Goal: Find specific page/section: Find specific page/section

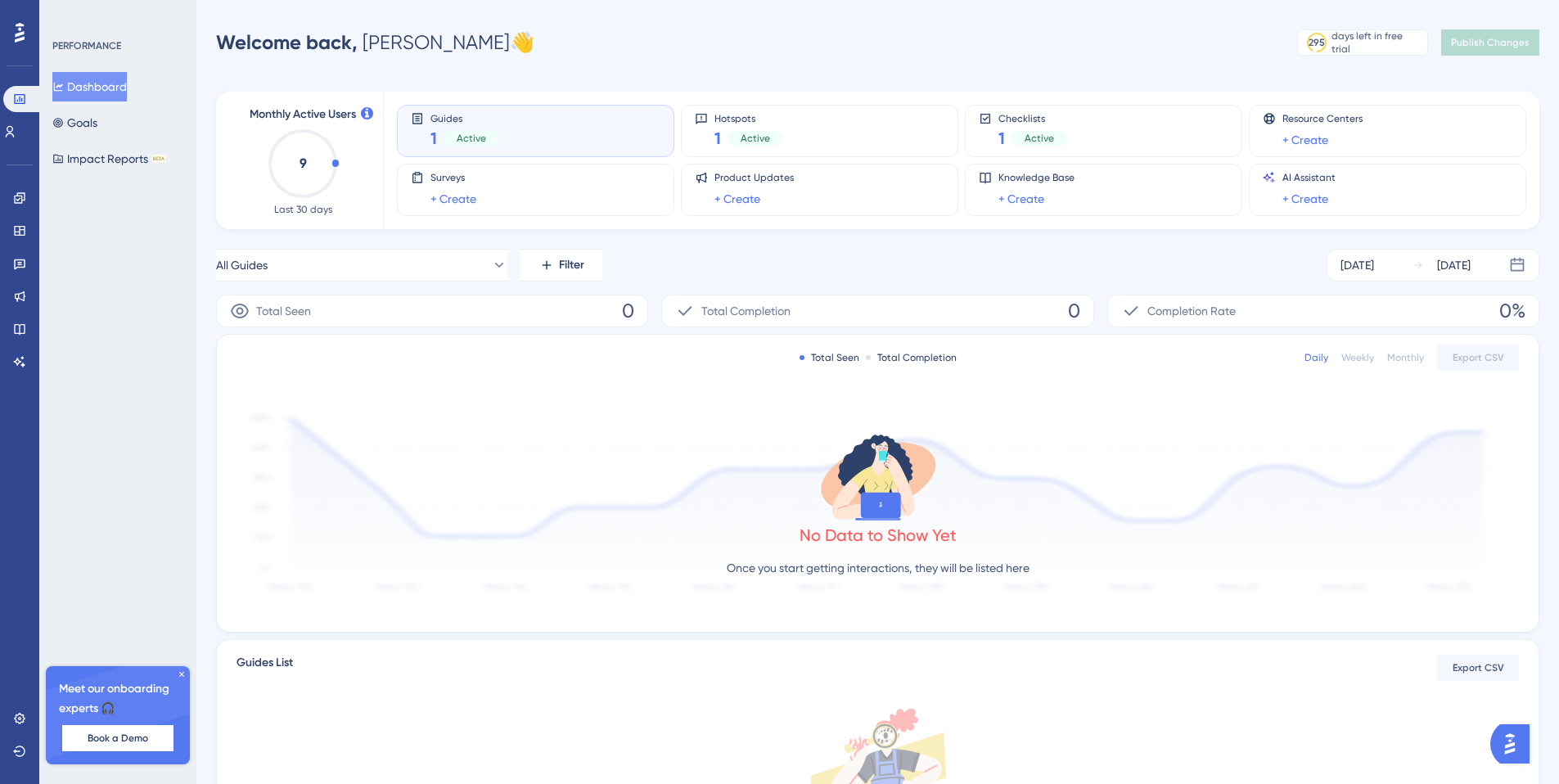
click at [31, 35] on div at bounding box center [20, 33] width 26 height 26
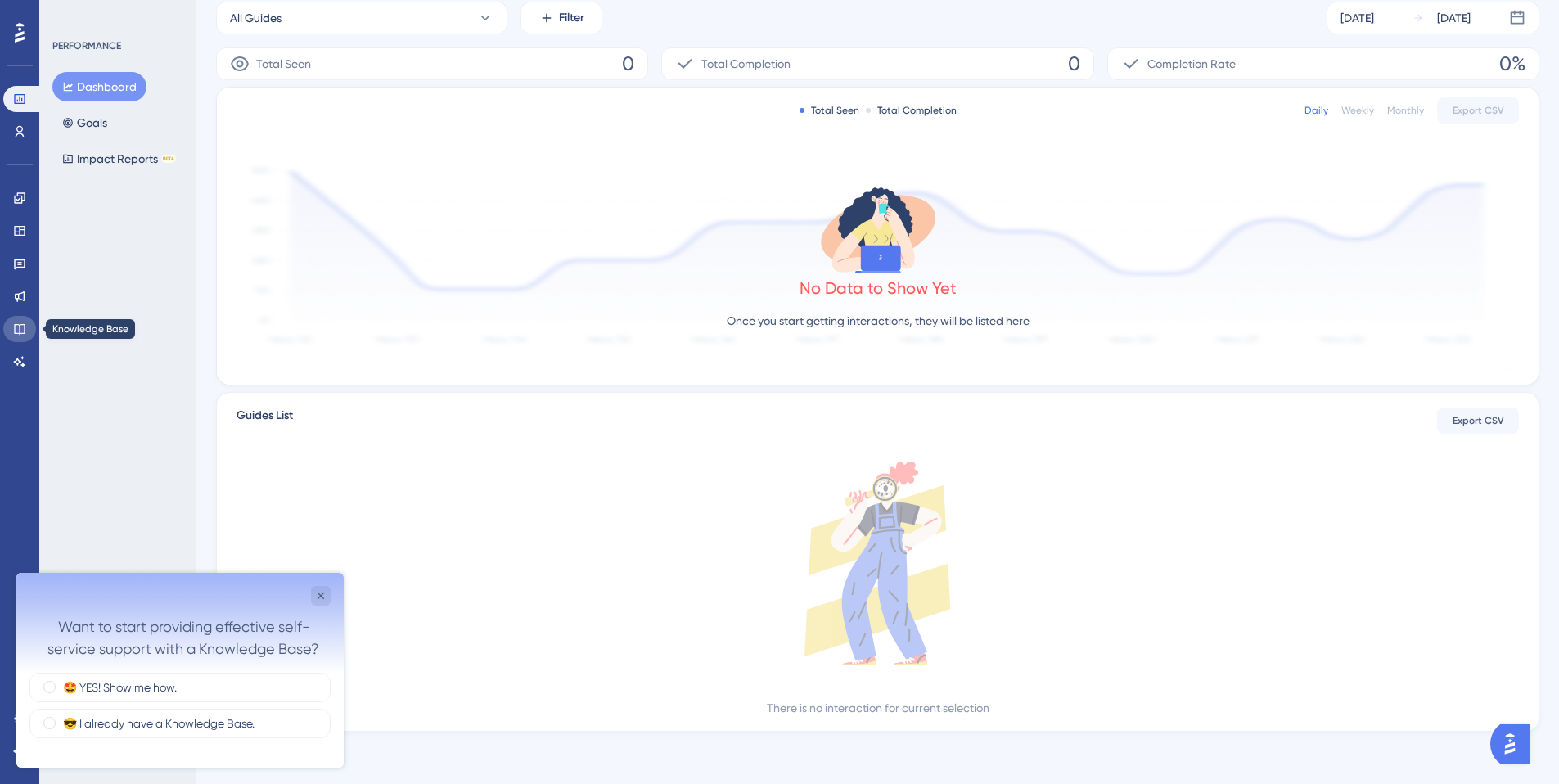
click at [21, 330] on icon at bounding box center [20, 329] width 13 height 13
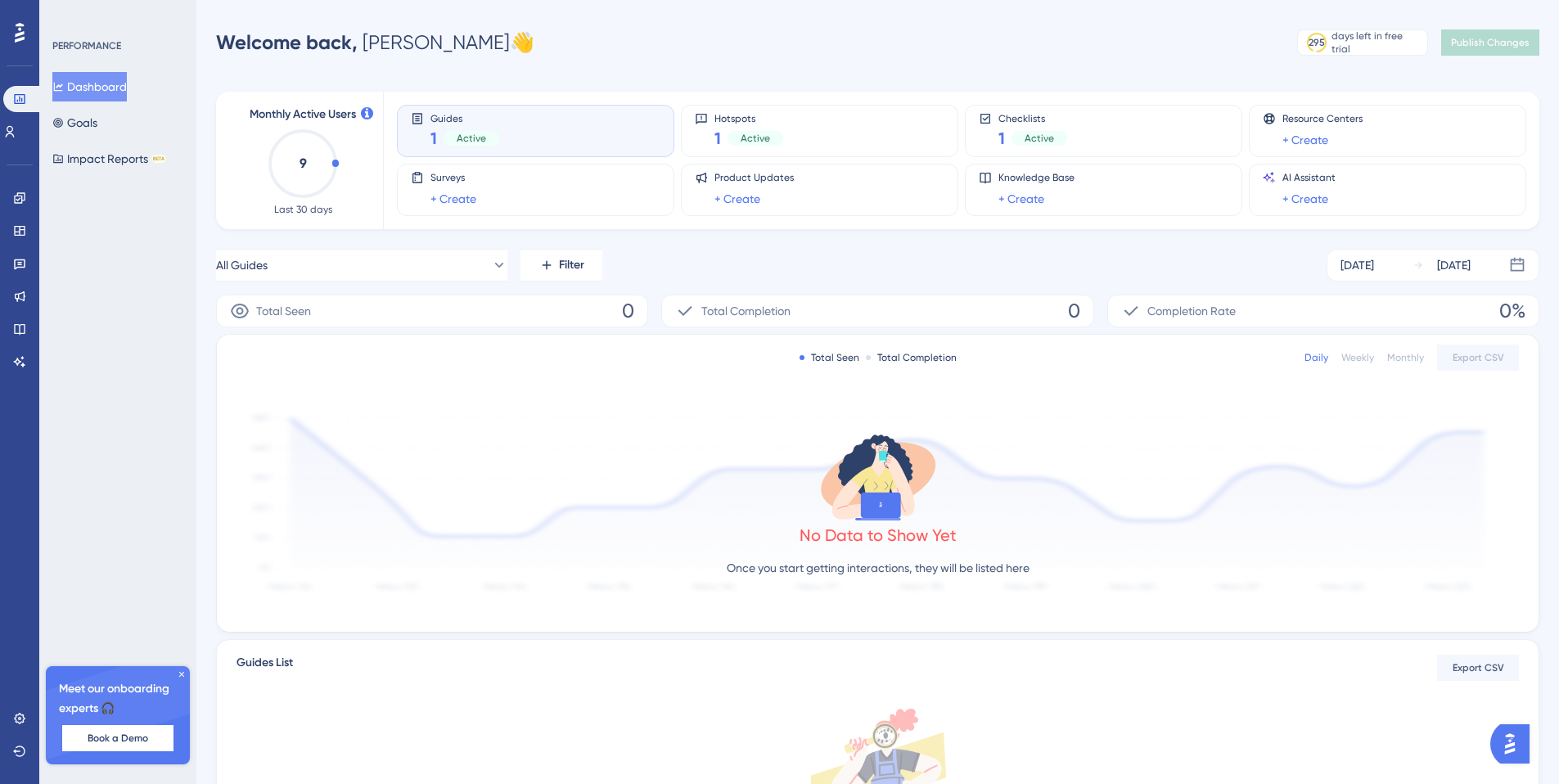
click at [119, 118] on div "Dashboard Goals Impact Reports BETA" at bounding box center [119, 123] width 133 height 102
click at [119, 121] on div "Dashboard Goals Impact Reports BETA" at bounding box center [119, 123] width 133 height 102
click at [98, 125] on button "Goals" at bounding box center [75, 123] width 45 height 30
